Goal: Information Seeking & Learning: Learn about a topic

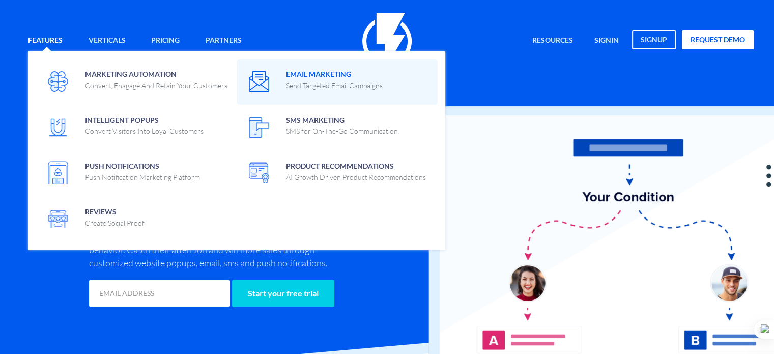
click at [283, 70] on span at bounding box center [337, 81] width 186 height 29
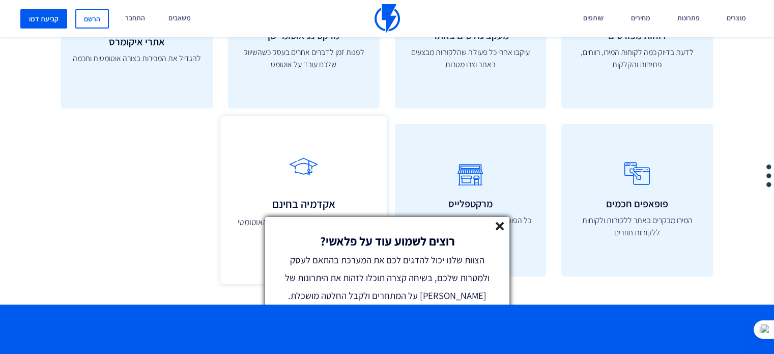
scroll to position [3510, 0]
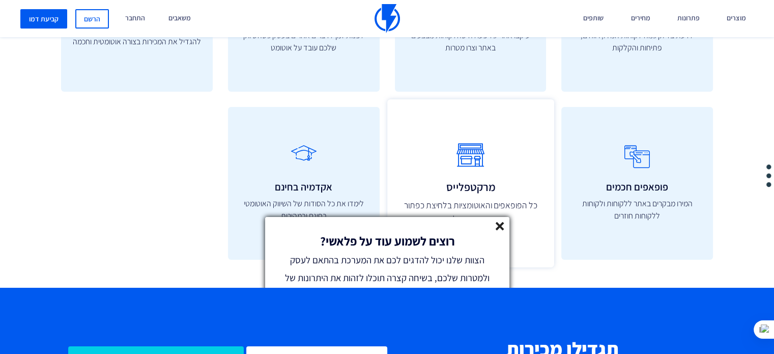
click at [496, 228] on line at bounding box center [499, 225] width 7 height 7
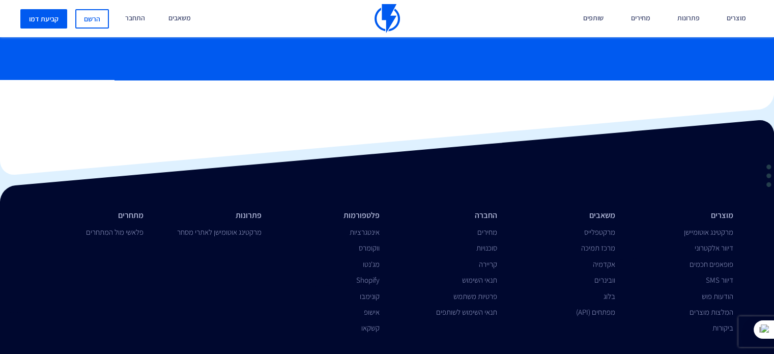
scroll to position [3902, 0]
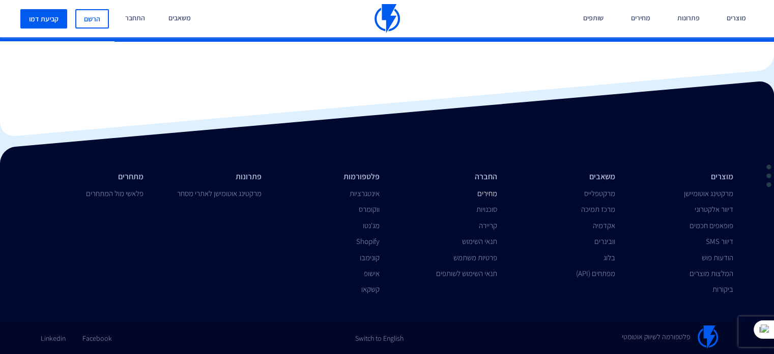
click at [479, 194] on link "מחירים" at bounding box center [487, 193] width 20 height 10
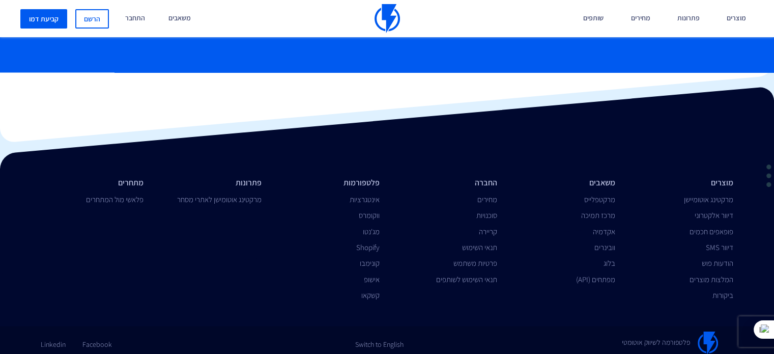
scroll to position [2043, 0]
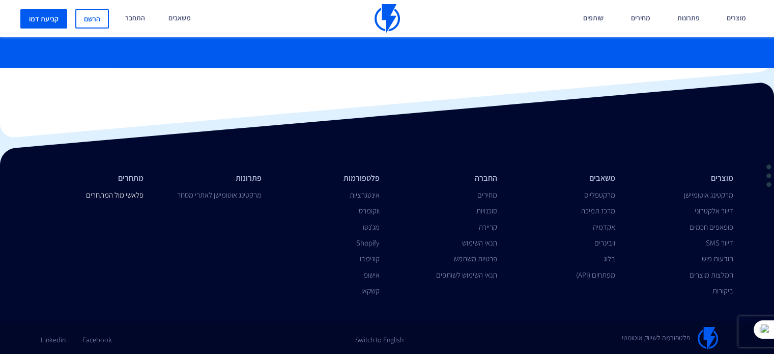
click at [116, 196] on link "פלאשי מול המתחרים" at bounding box center [114, 195] width 57 height 10
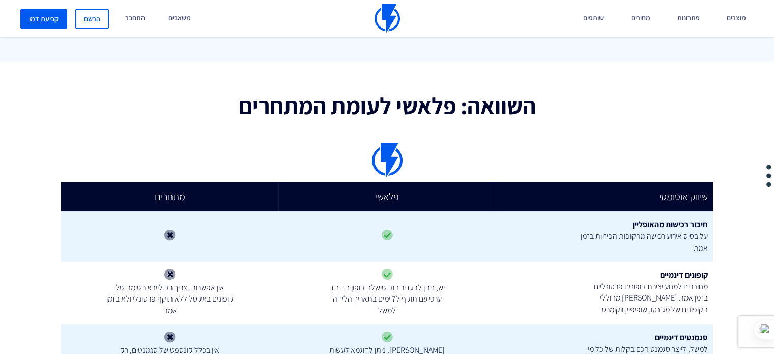
scroll to position [814, 0]
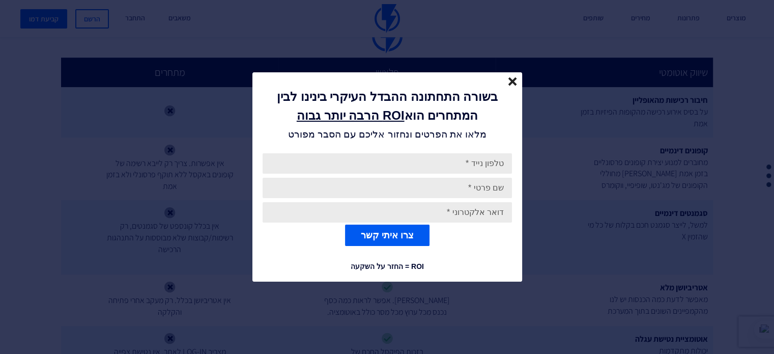
click at [508, 82] on icon "close" at bounding box center [512, 81] width 9 height 9
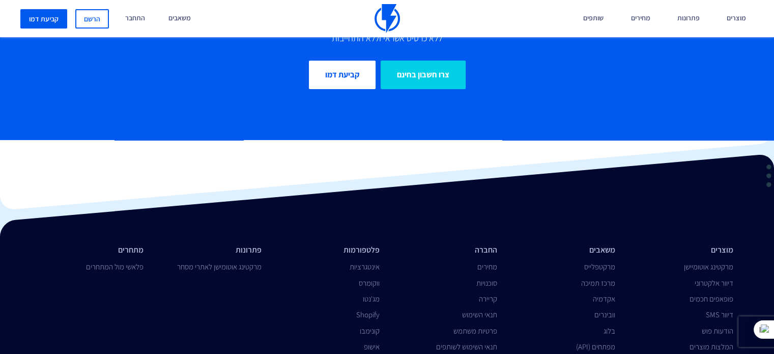
scroll to position [3384, 0]
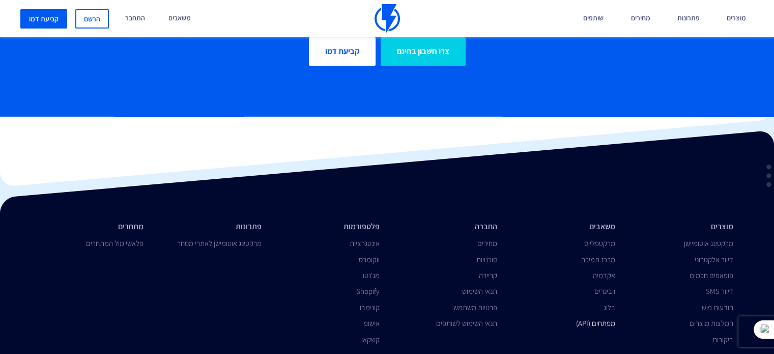
click at [606, 318] on link "מפתחים (API)" at bounding box center [595, 323] width 39 height 10
click at [353, 238] on link "אינטגרציות" at bounding box center [364, 243] width 30 height 10
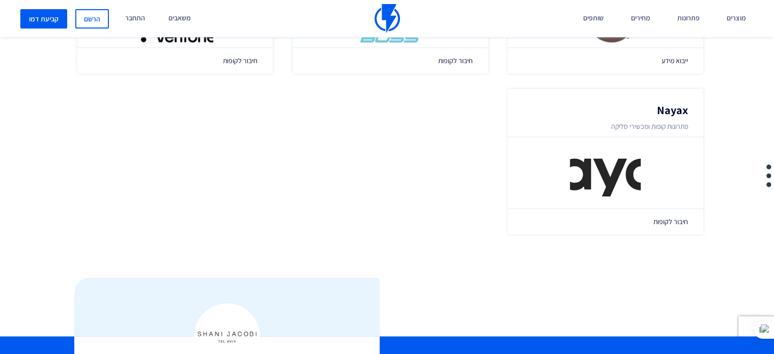
scroll to position [1577, 0]
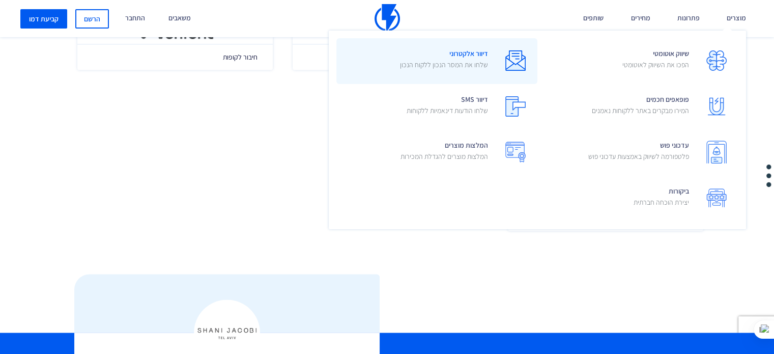
click at [456, 57] on span "דיוור אלקטרוני שלחו את המסר הנכון ללקוח הנכון" at bounding box center [444, 60] width 88 height 29
